Goal: Task Accomplishment & Management: Manage account settings

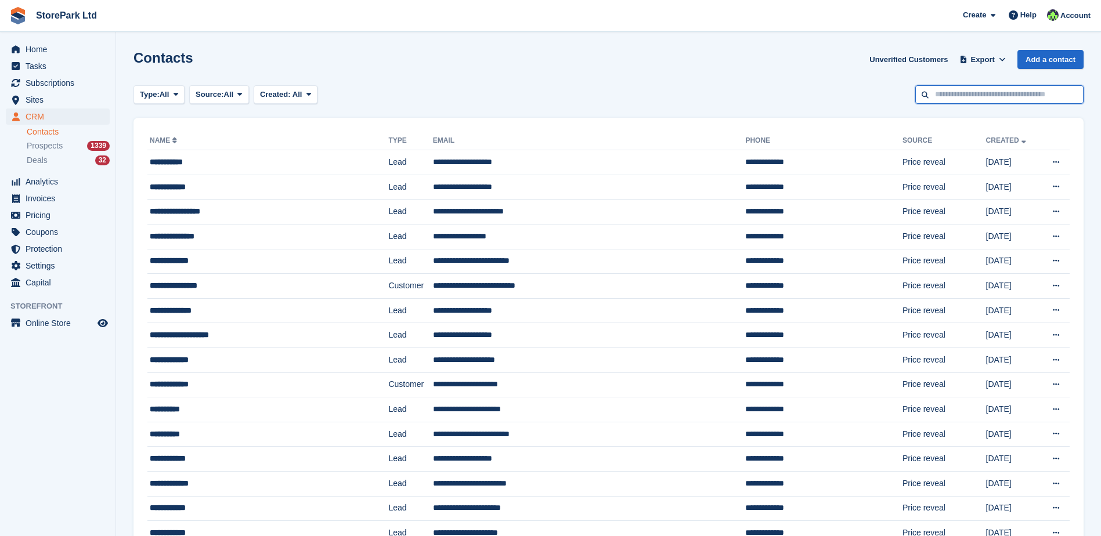
click at [952, 93] on input "text" at bounding box center [1000, 94] width 168 height 19
type input "****"
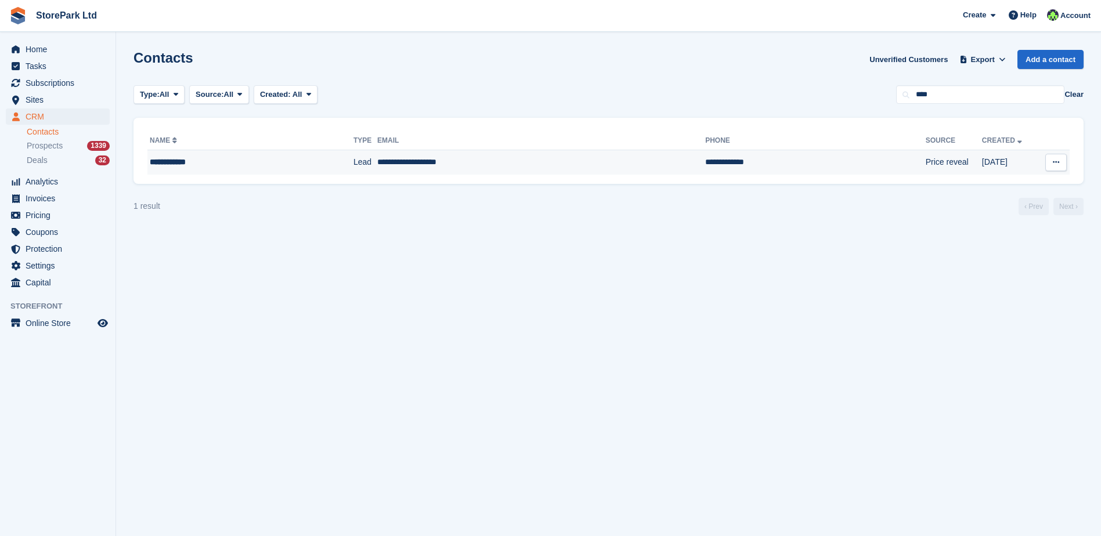
click at [586, 169] on td "**********" at bounding box center [541, 162] width 328 height 24
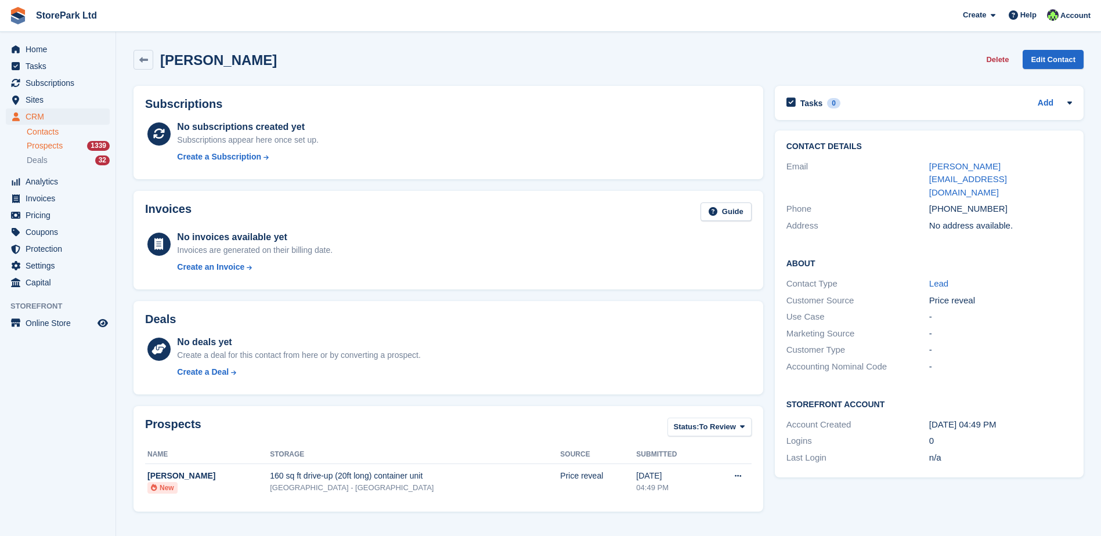
click at [42, 150] on span "Prospects" at bounding box center [45, 145] width 36 height 11
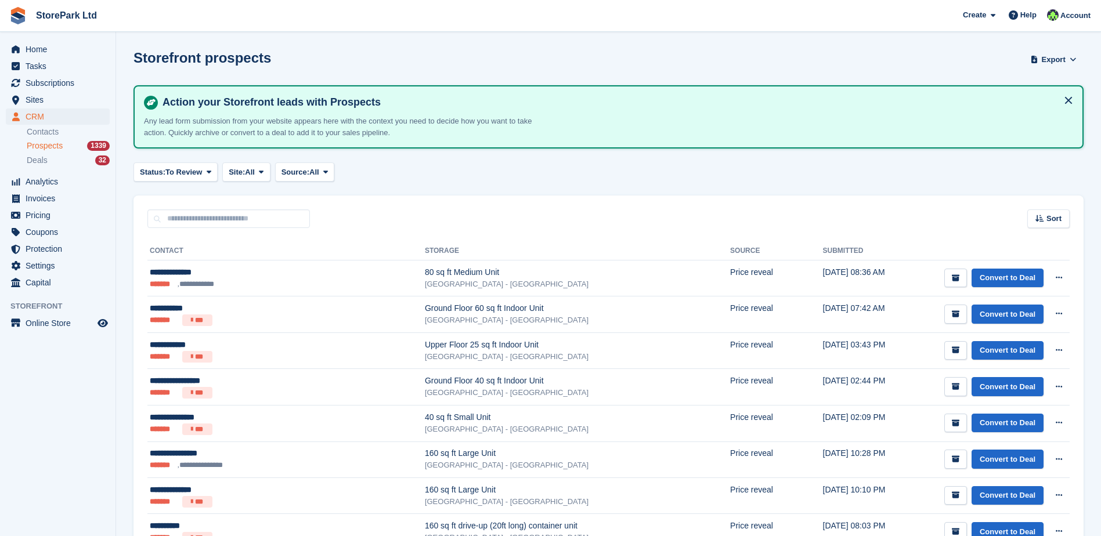
click at [383, 171] on div "Status: To Review All Archived To Review Site: All All Store Park - Bridge Work…" at bounding box center [609, 172] width 950 height 19
click at [363, 62] on div "Storefront prospects Export Export Prospects Export a CSV of all Prospects whic…" at bounding box center [609, 66] width 950 height 33
click at [450, 177] on div "Status: To Review All Archived To Review Site: All All Store Park - Bridge Work…" at bounding box center [609, 172] width 950 height 19
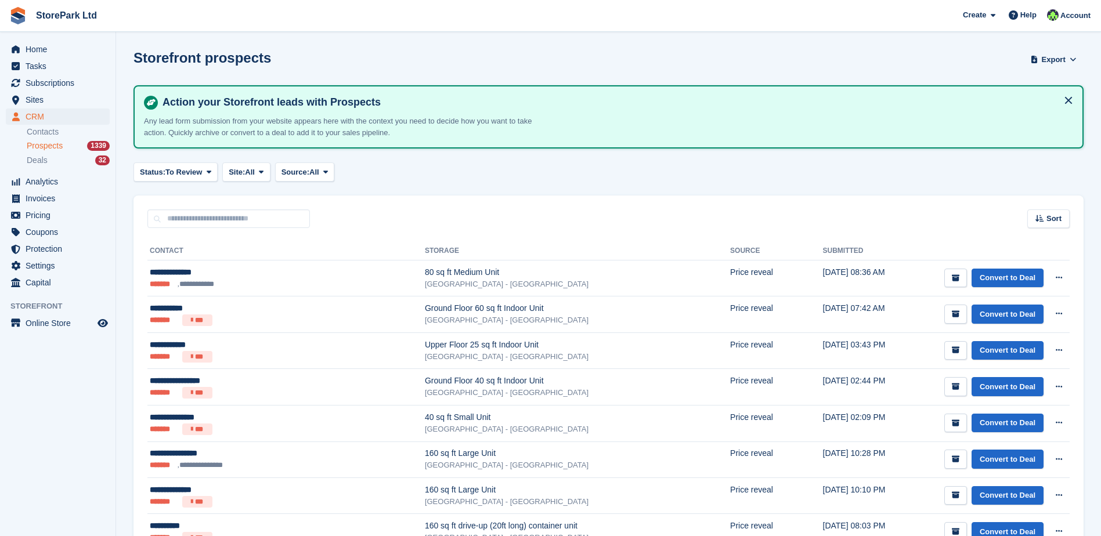
click at [378, 173] on div "Status: To Review All Archived To Review Site: All All Store Park - Bridge Work…" at bounding box center [609, 172] width 950 height 19
click at [65, 154] on li "Deals 32" at bounding box center [71, 160] width 89 height 13
click at [55, 150] on span "Prospects" at bounding box center [45, 145] width 36 height 11
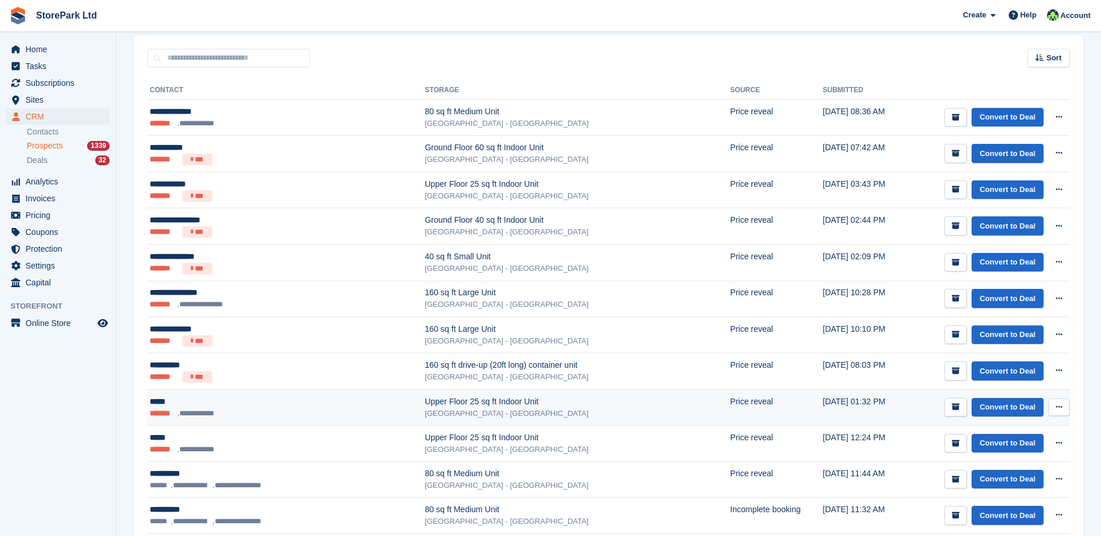
scroll to position [174, 0]
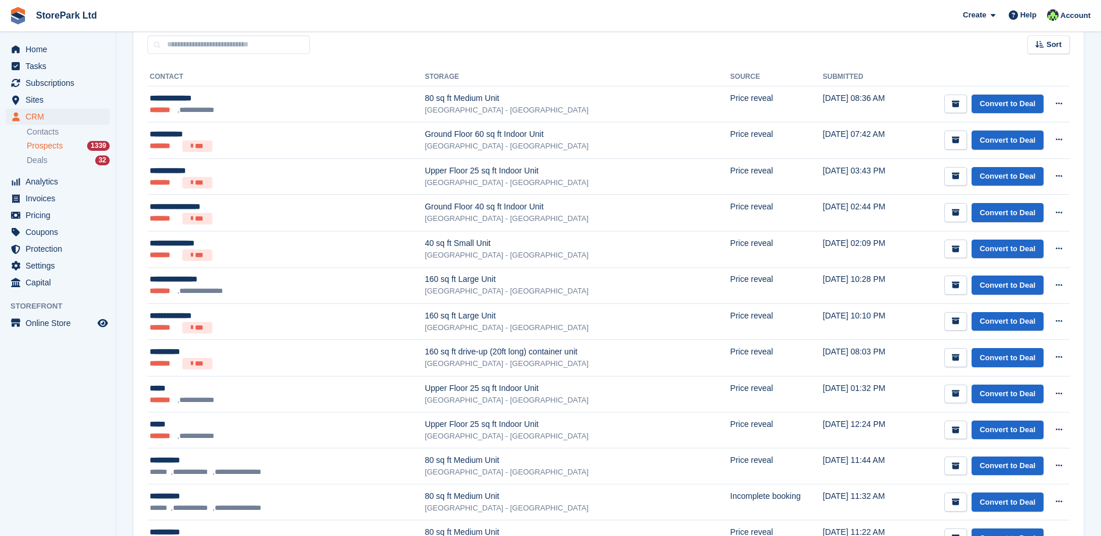
click at [55, 148] on span "Prospects" at bounding box center [45, 145] width 36 height 11
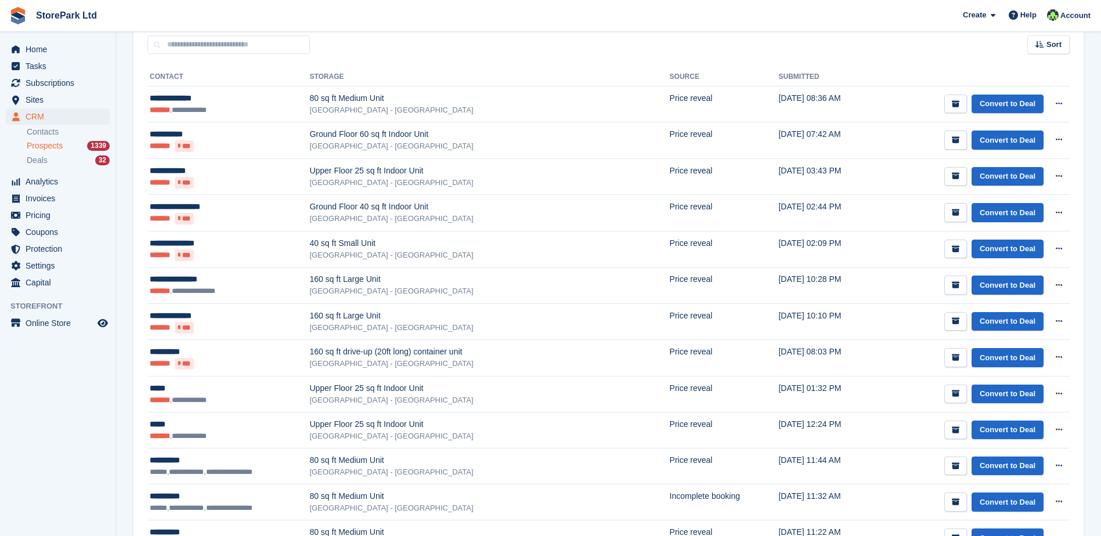
scroll to position [0, 0]
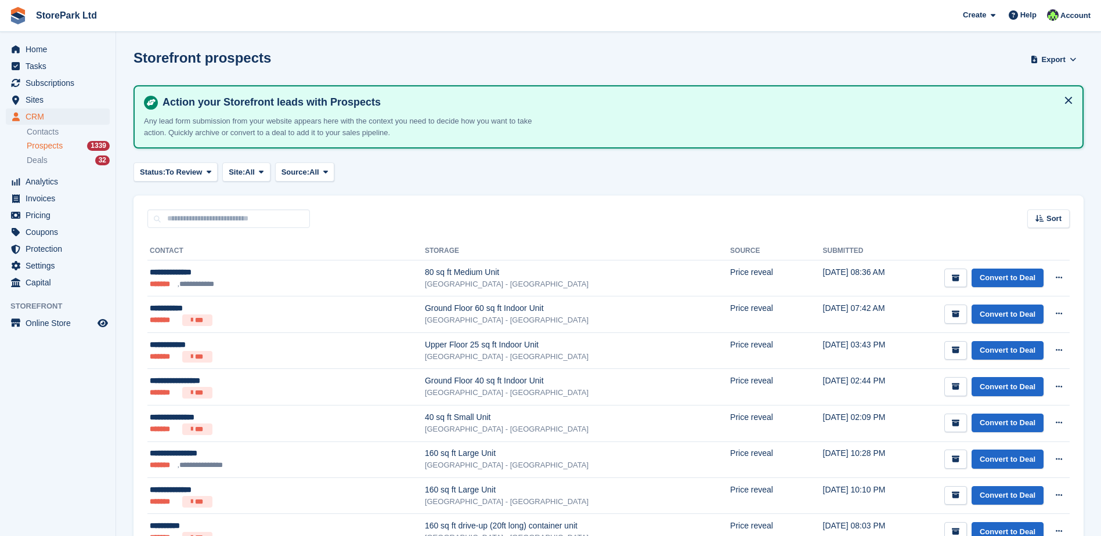
click at [60, 145] on span "Prospects" at bounding box center [45, 145] width 36 height 11
click at [62, 189] on span "Analytics" at bounding box center [61, 182] width 70 height 16
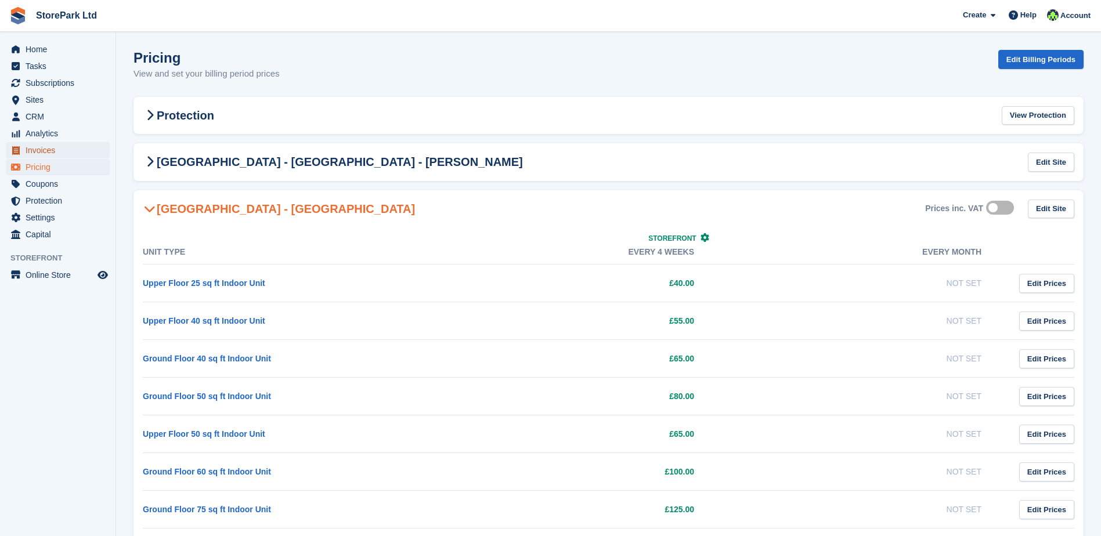
click at [57, 142] on span "Invoices" at bounding box center [61, 150] width 70 height 16
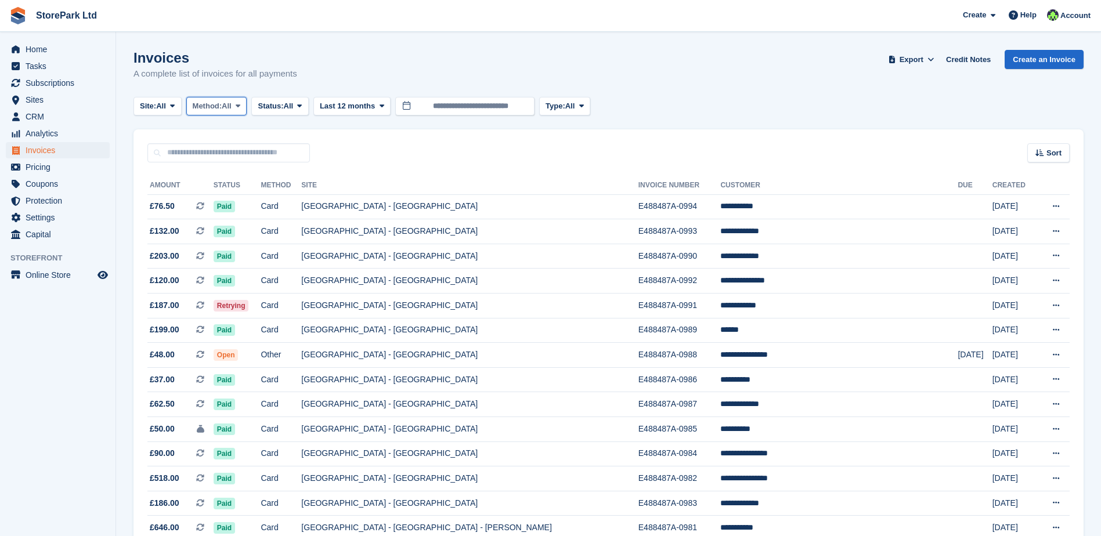
click at [243, 113] on button "Method: All" at bounding box center [216, 106] width 61 height 19
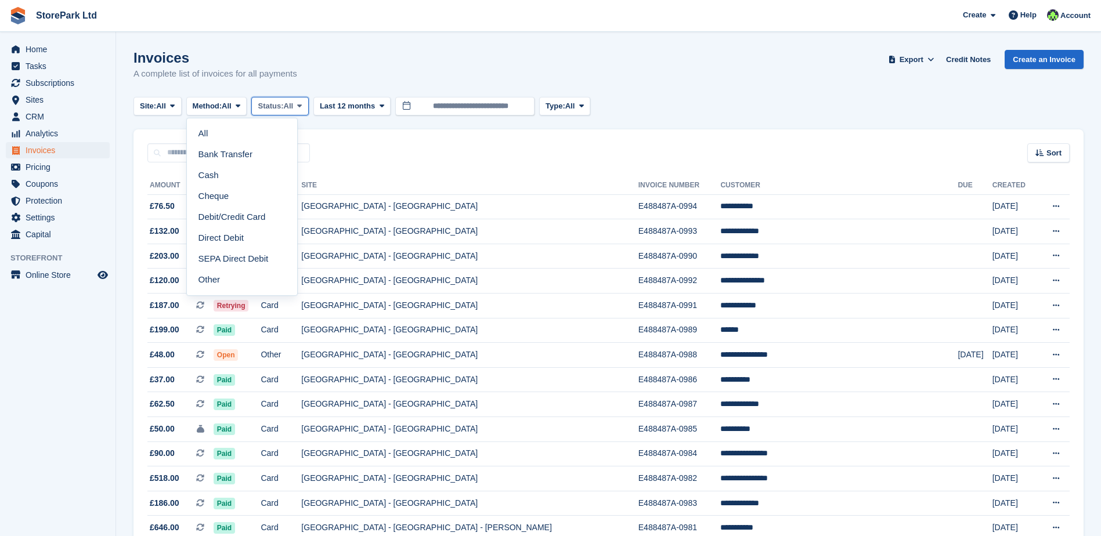
click at [304, 110] on span at bounding box center [299, 106] width 9 height 9
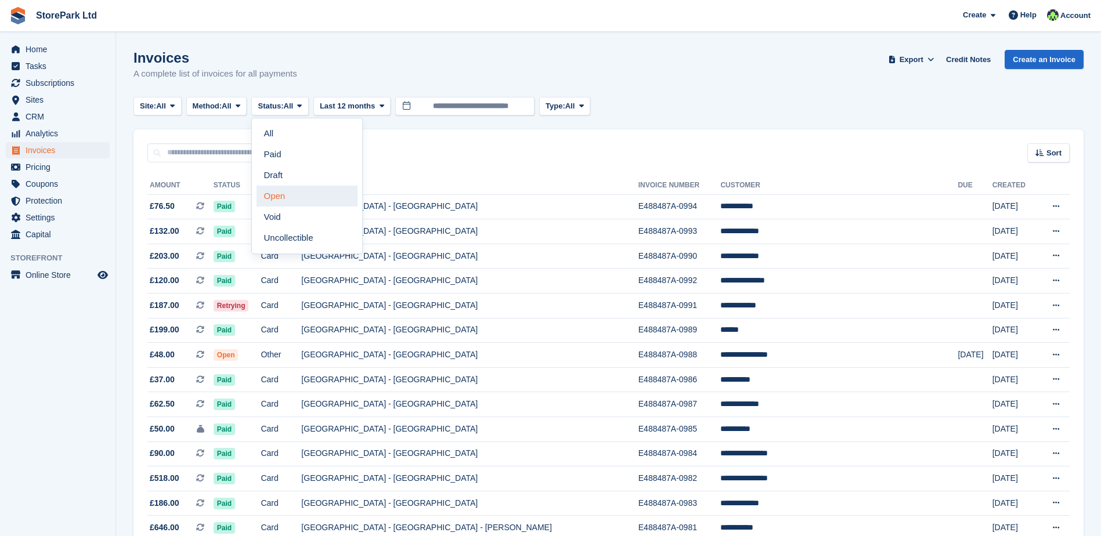
click at [291, 196] on link "Open" at bounding box center [307, 196] width 101 height 21
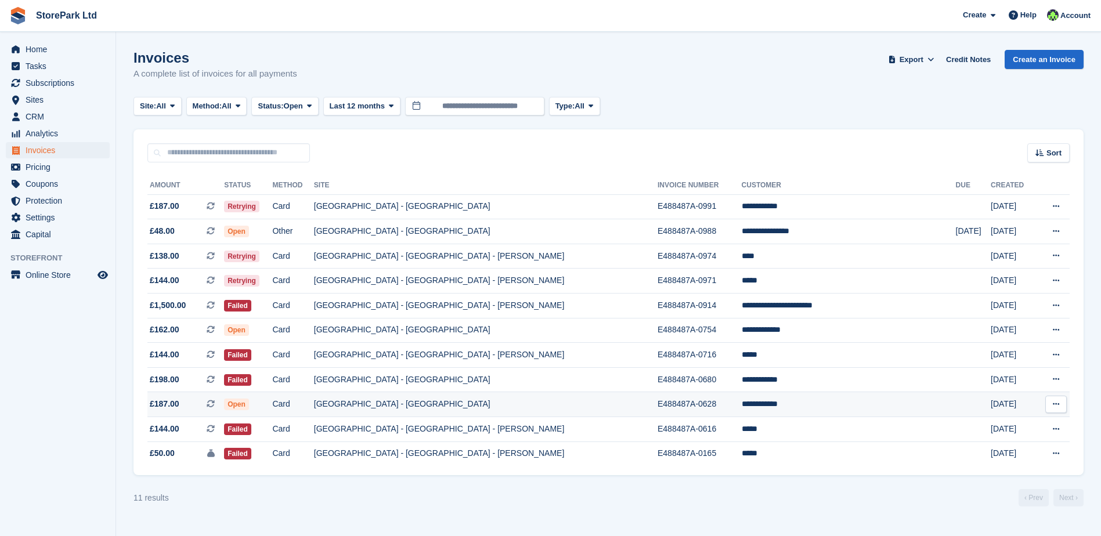
click at [512, 413] on td "[GEOGRAPHIC_DATA] - [GEOGRAPHIC_DATA]" at bounding box center [486, 404] width 344 height 25
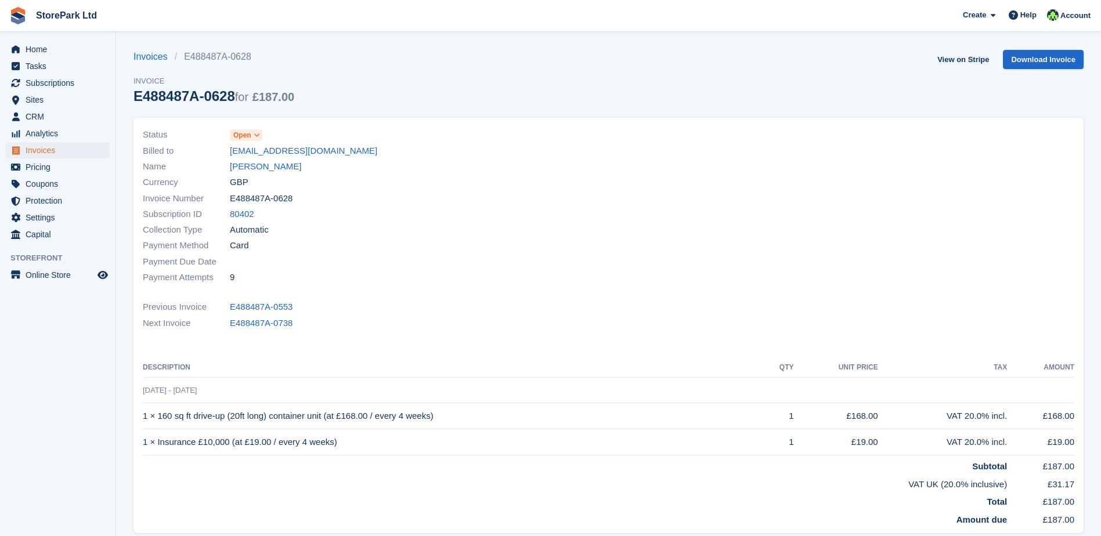
click at [258, 137] on icon at bounding box center [257, 135] width 6 height 7
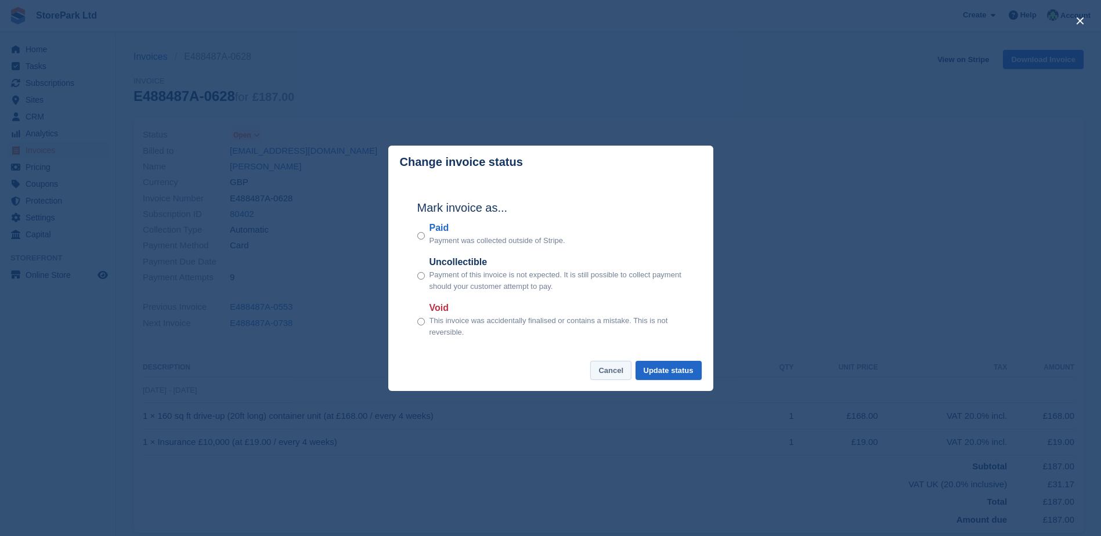
click at [607, 370] on button "Cancel" at bounding box center [610, 370] width 41 height 19
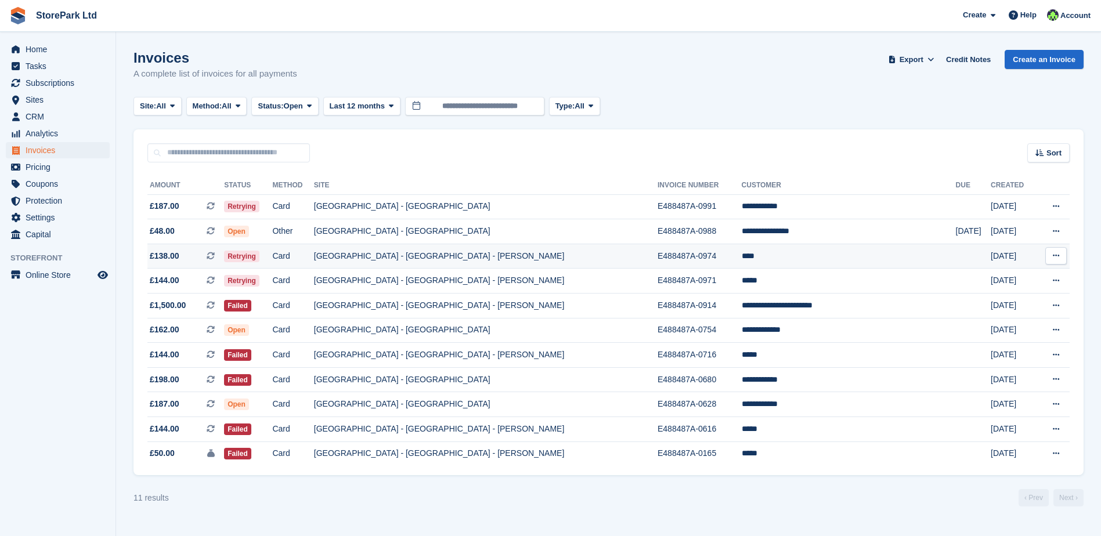
click at [313, 257] on td "Card" at bounding box center [292, 256] width 41 height 25
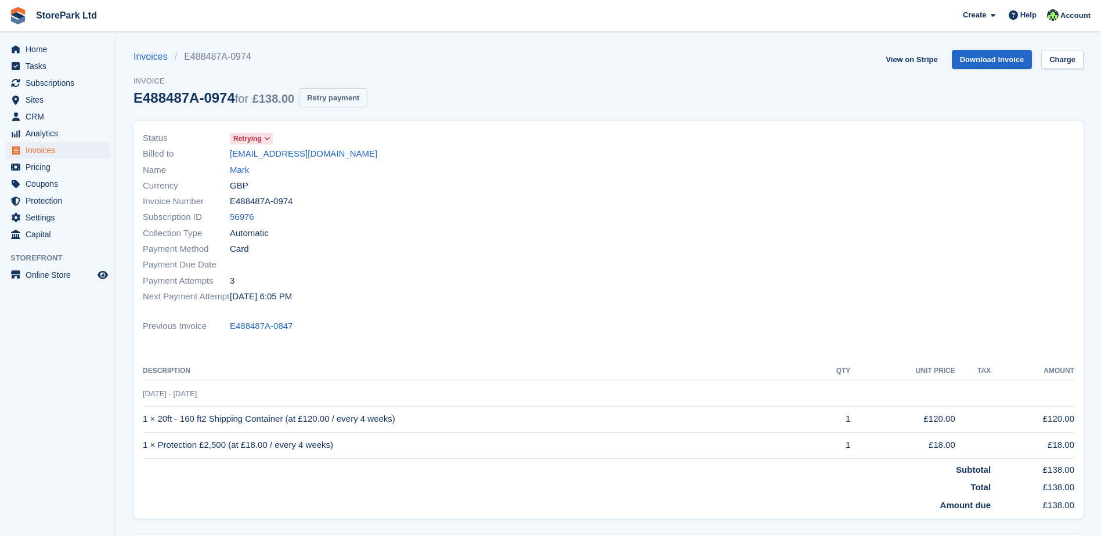
click at [326, 102] on button "Retry payment" at bounding box center [333, 97] width 69 height 19
click at [62, 147] on span "Invoices" at bounding box center [61, 150] width 70 height 16
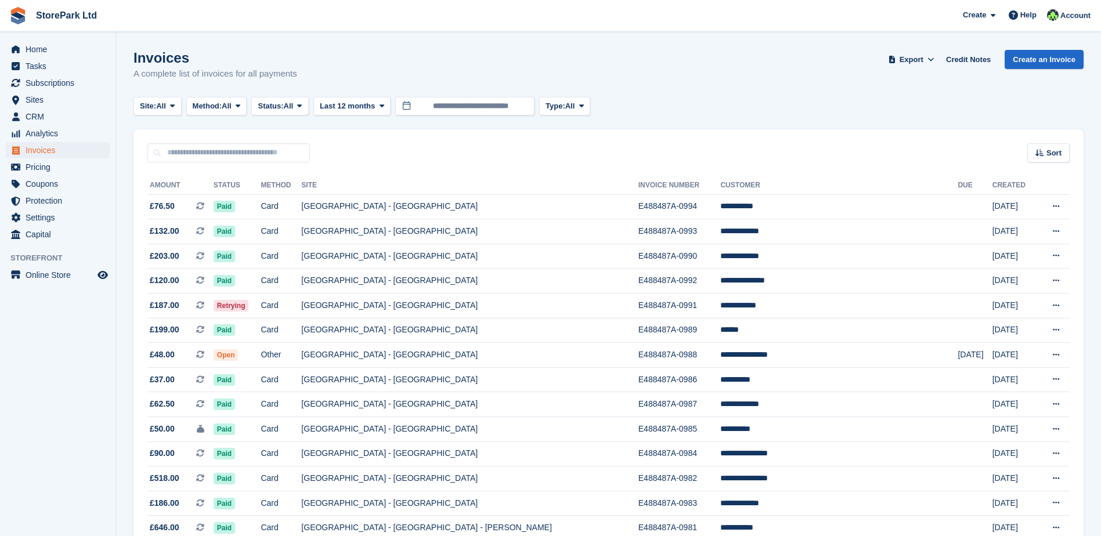
click at [413, 354] on td "[GEOGRAPHIC_DATA] - [GEOGRAPHIC_DATA]" at bounding box center [469, 355] width 337 height 25
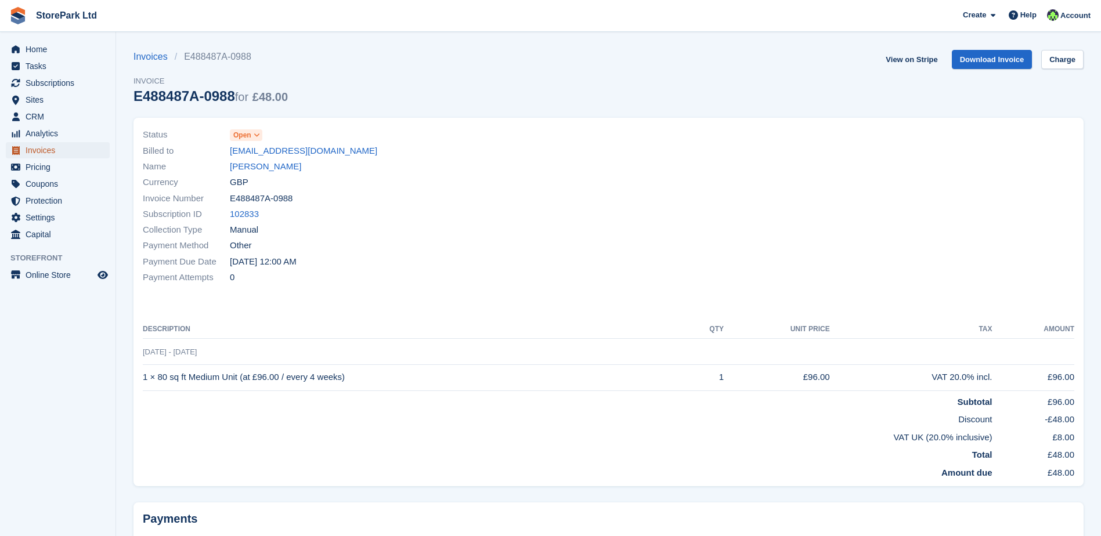
click at [47, 150] on span "Invoices" at bounding box center [61, 150] width 70 height 16
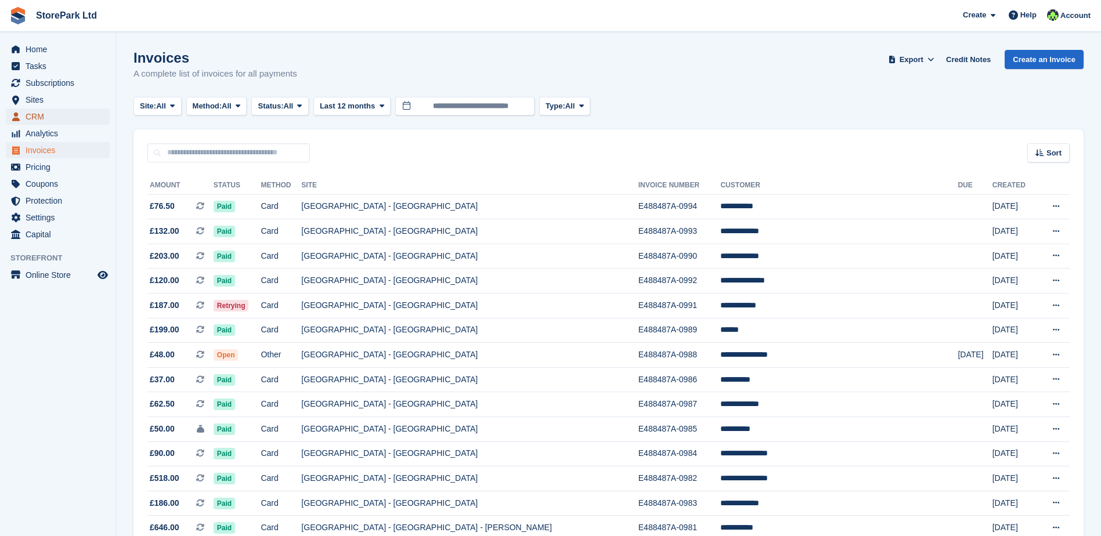
click at [57, 116] on span "CRM" at bounding box center [61, 117] width 70 height 16
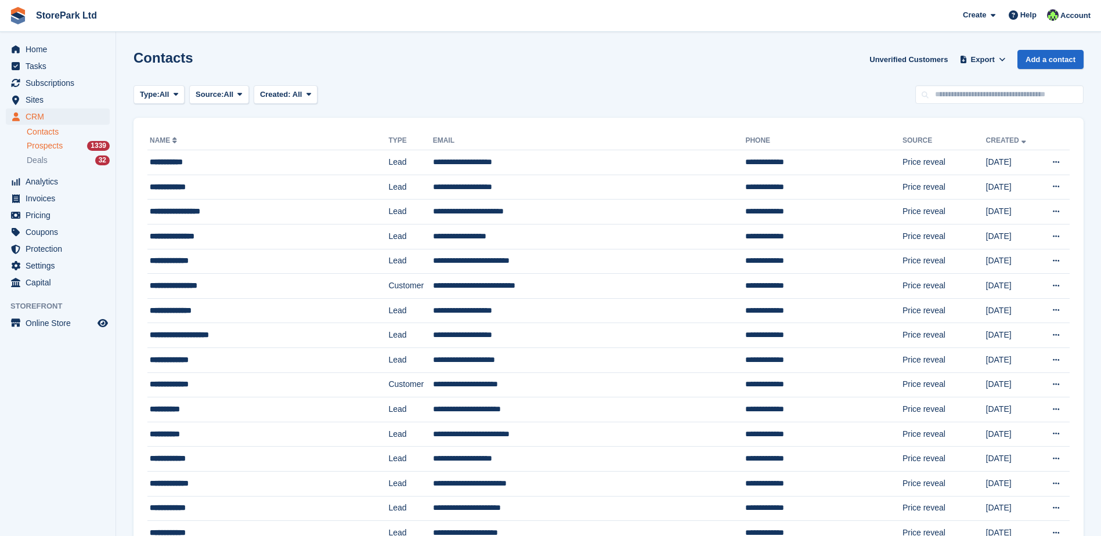
click at [70, 147] on div "Prospects 1339" at bounding box center [68, 145] width 83 height 11
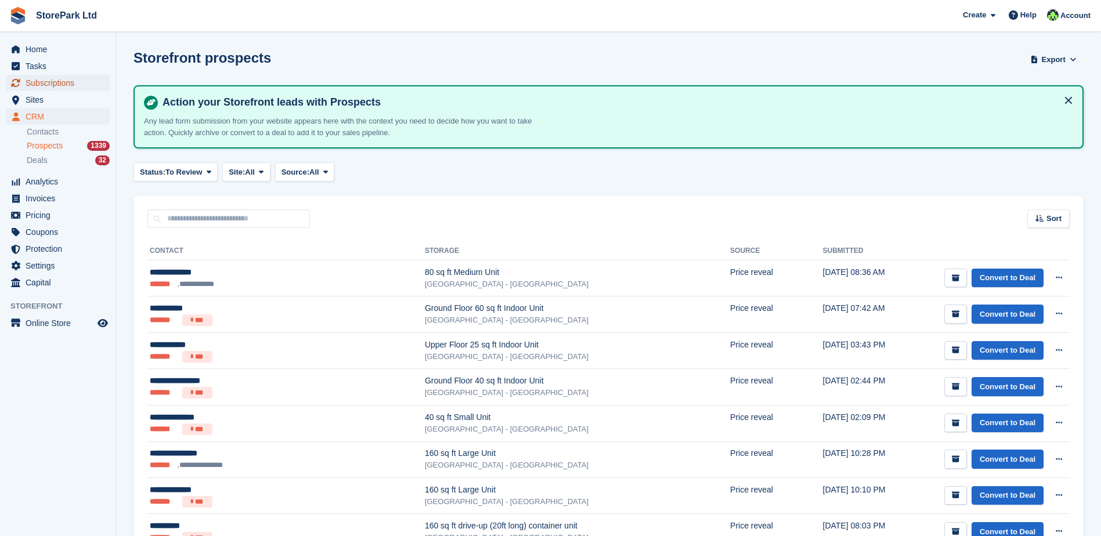
click at [61, 78] on span "Subscriptions" at bounding box center [61, 83] width 70 height 16
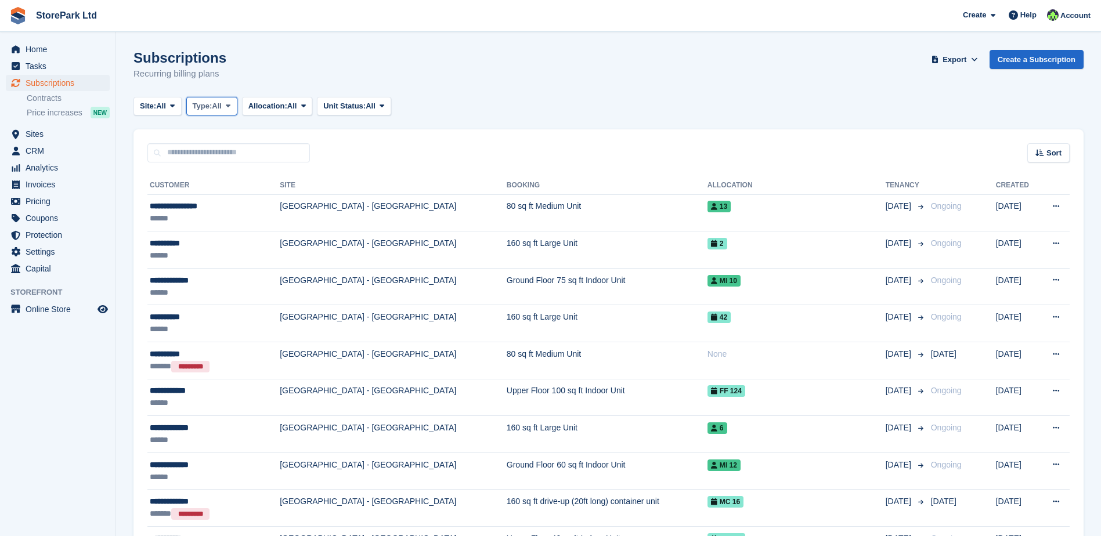
click at [237, 113] on button "Type: All" at bounding box center [211, 106] width 51 height 19
click at [242, 158] on link "Upcoming" at bounding box center [242, 154] width 101 height 21
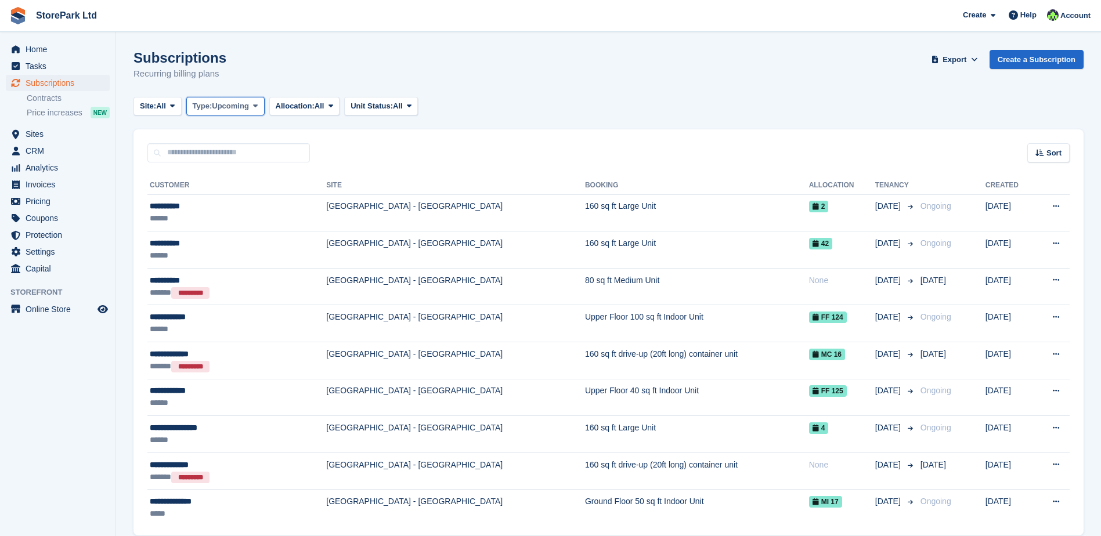
click at [226, 99] on button "Type: Upcoming" at bounding box center [225, 106] width 78 height 19
click at [242, 174] on link "Previous" at bounding box center [242, 175] width 101 height 21
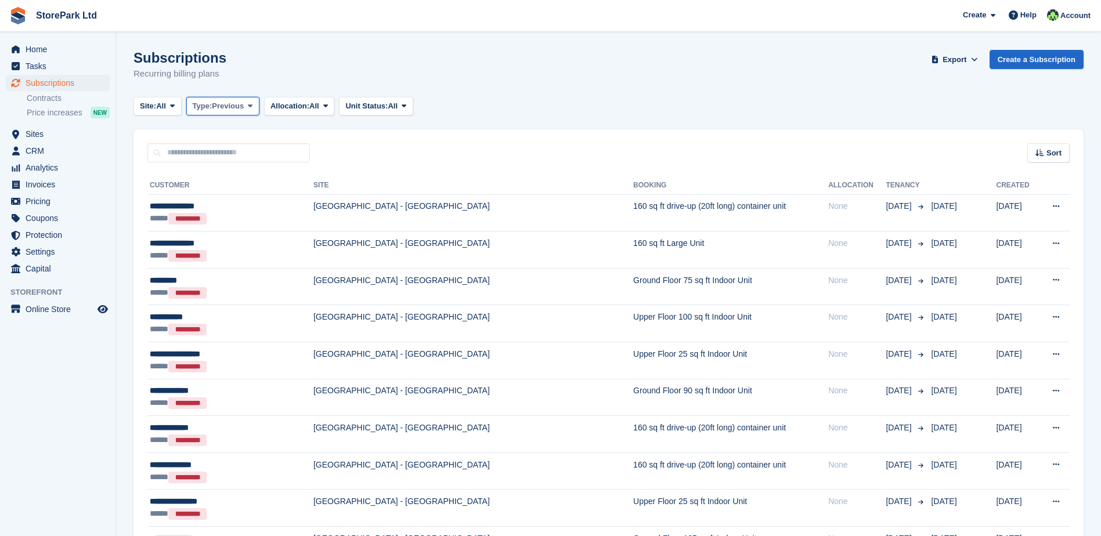
click at [248, 112] on button "Type: Previous" at bounding box center [222, 106] width 73 height 19
click at [244, 217] on link "Ending" at bounding box center [242, 217] width 101 height 21
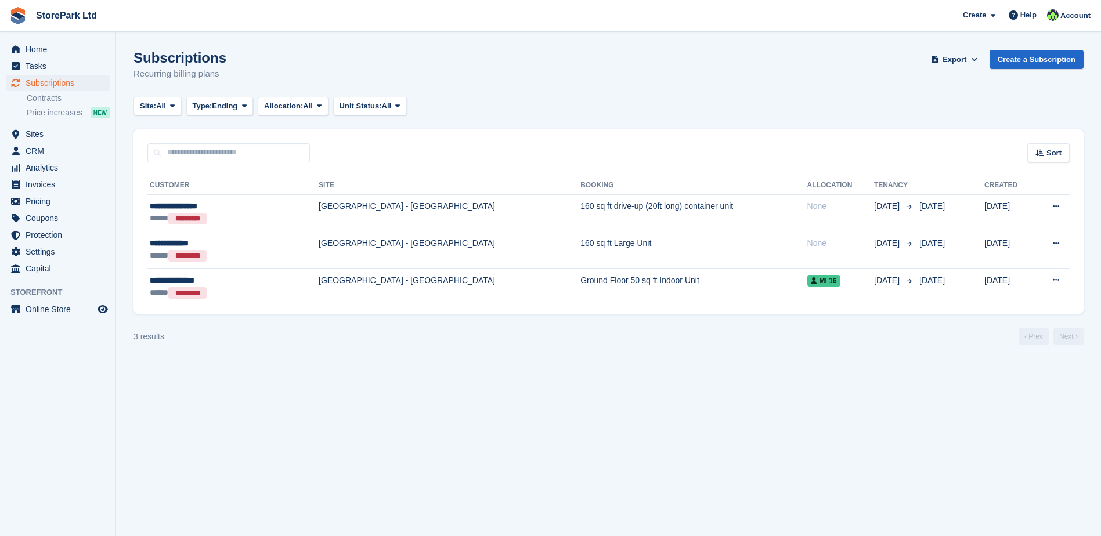
click at [536, 343] on div "3 results ‹ Prev Next ›" at bounding box center [609, 336] width 950 height 17
